Goal: Task Accomplishment & Management: Manage account settings

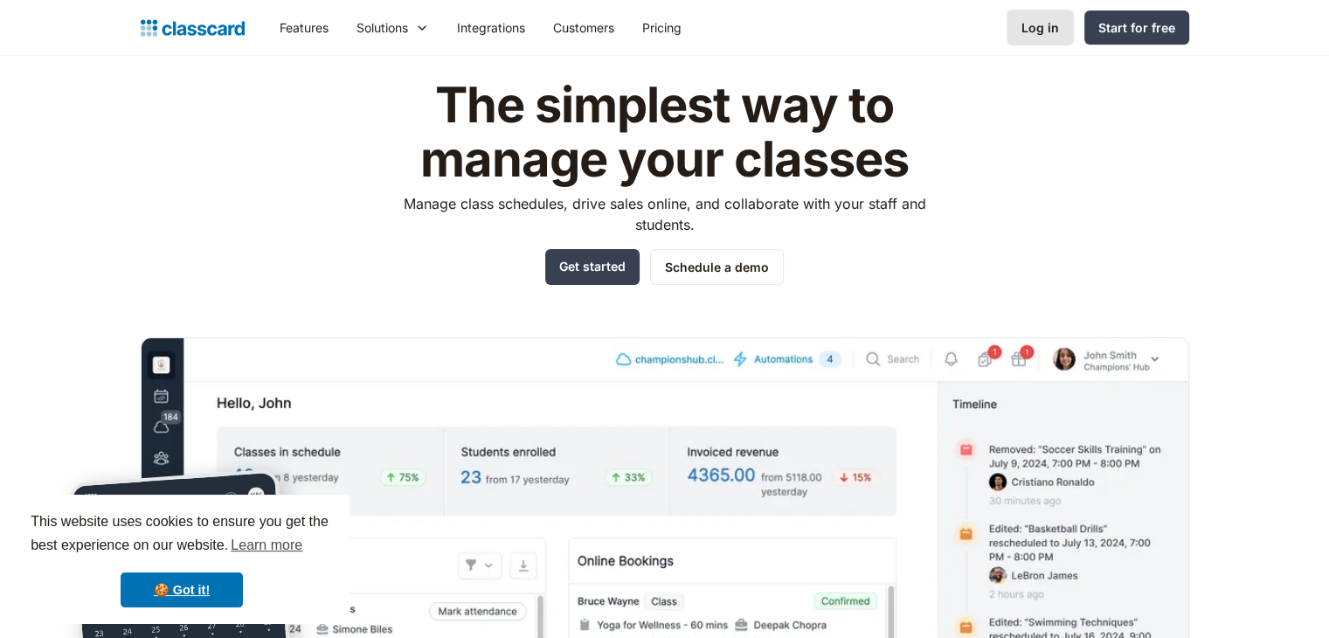
click at [1035, 17] on link "Log in" at bounding box center [1040, 28] width 67 height 36
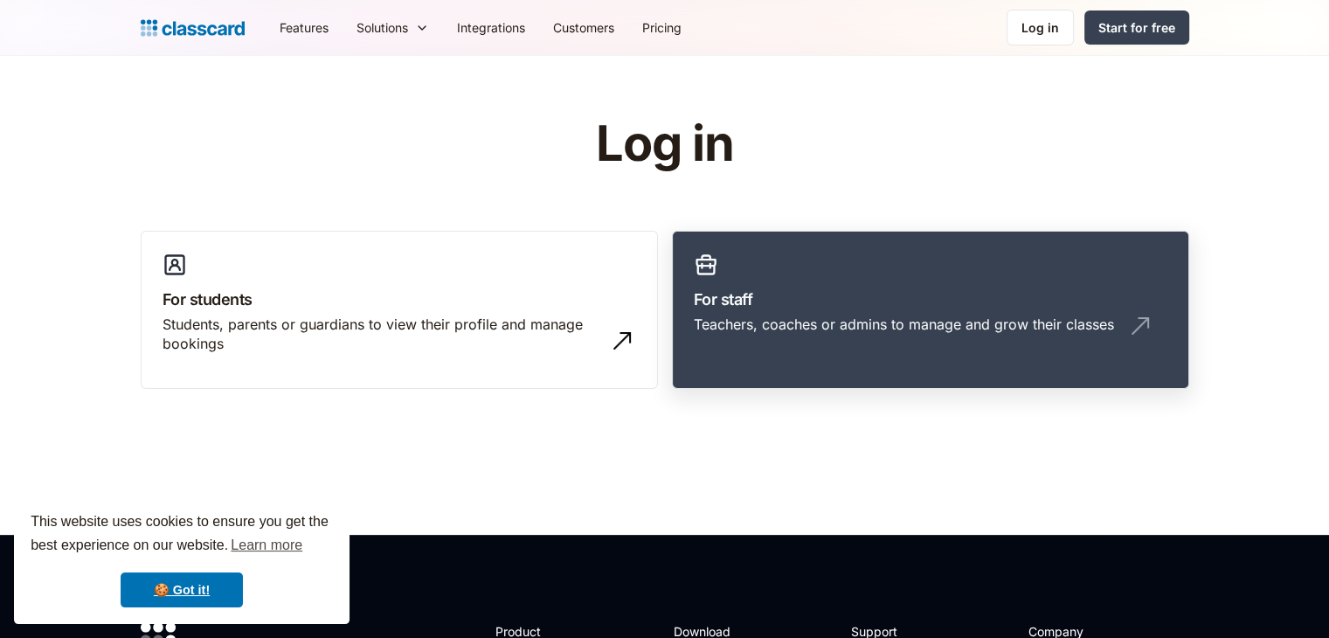
click at [697, 316] on div "Teachers, coaches or admins to manage and grow their classes" at bounding box center [904, 324] width 420 height 19
